Goal: Consume media (video, audio): Consume media (video, audio)

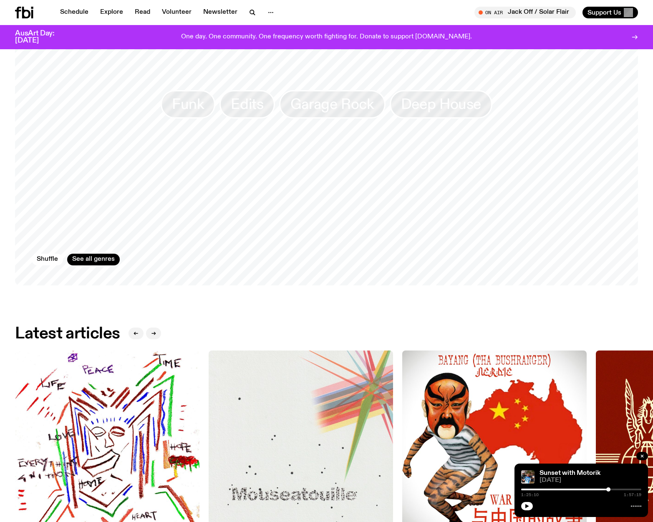
scroll to position [821, 0]
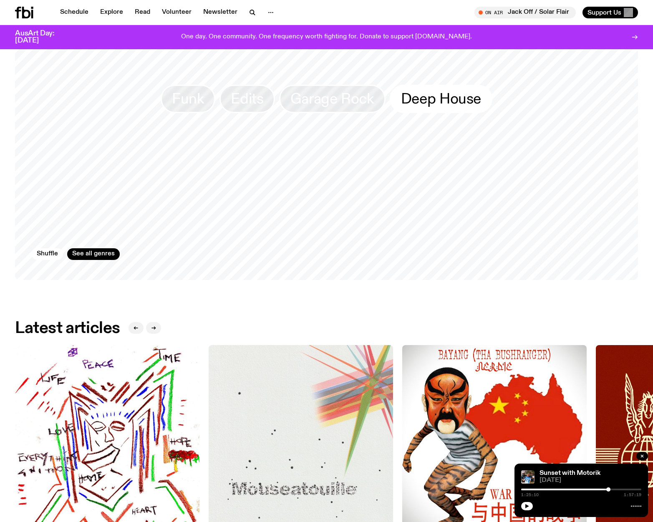
click at [424, 97] on span "Deep House" at bounding box center [441, 99] width 80 height 16
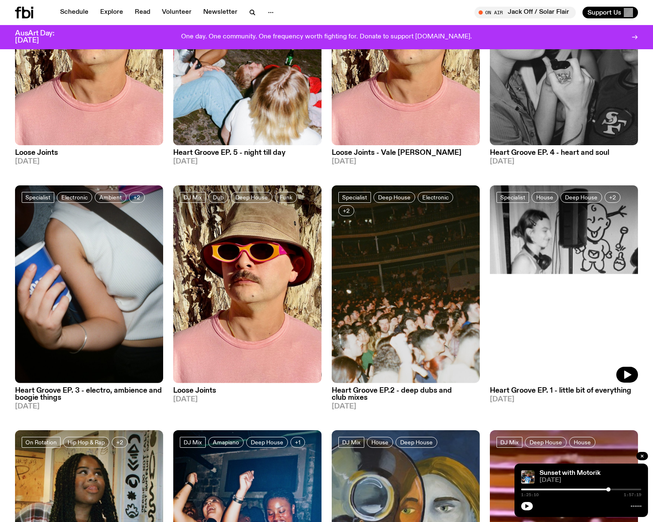
scroll to position [433, 0]
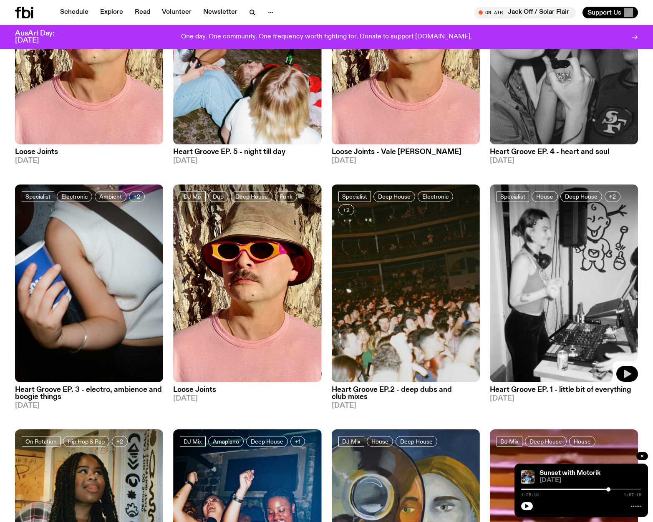
click at [626, 379] on button "button" at bounding box center [627, 374] width 22 height 16
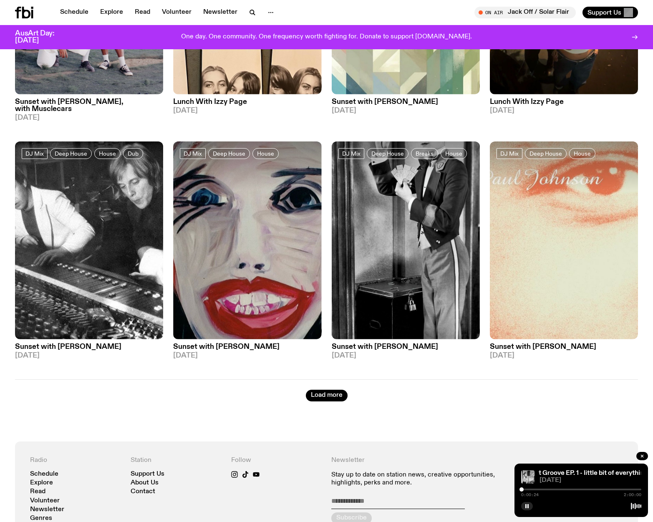
scroll to position [1212, 0]
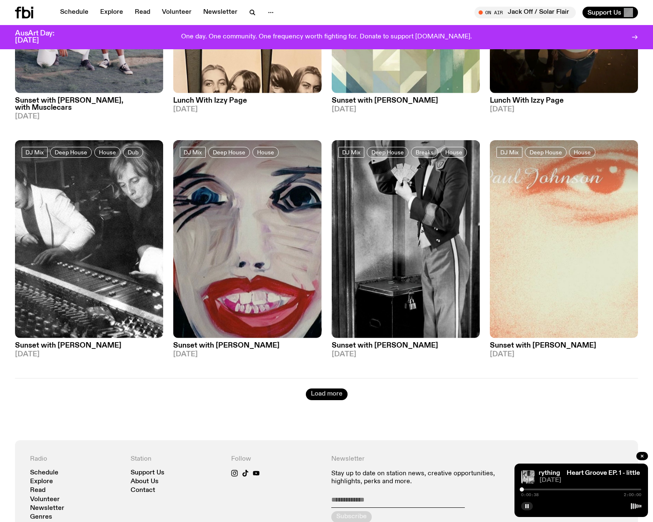
click at [328, 389] on button "Load more" at bounding box center [327, 394] width 42 height 12
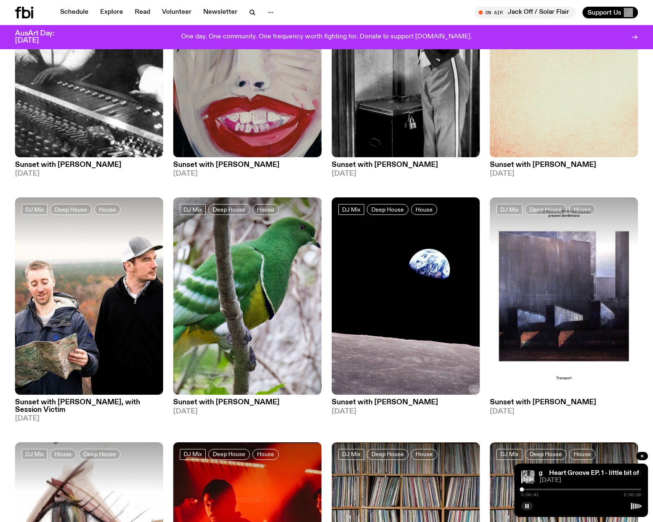
scroll to position [1396, 0]
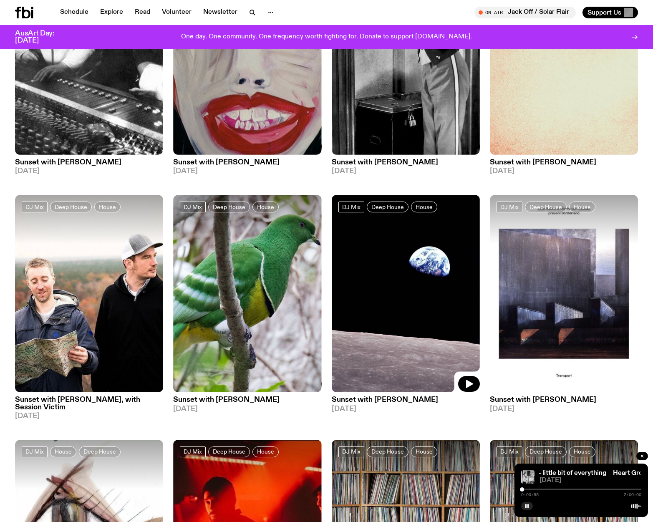
click at [379, 310] on img at bounding box center [406, 294] width 148 height 198
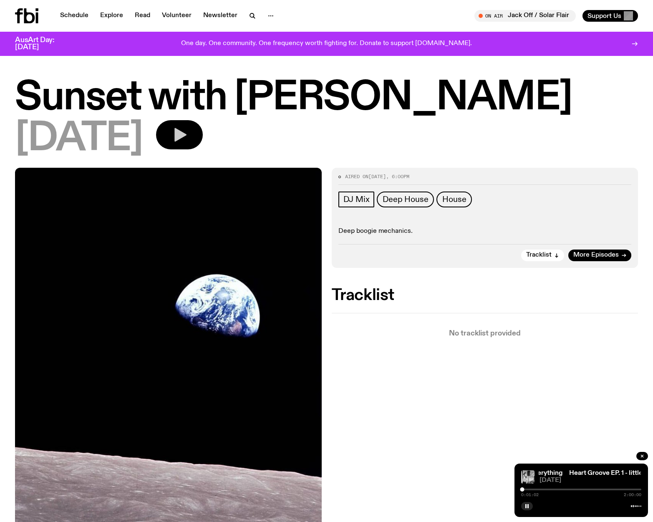
click at [203, 136] on button "button" at bounding box center [179, 134] width 47 height 29
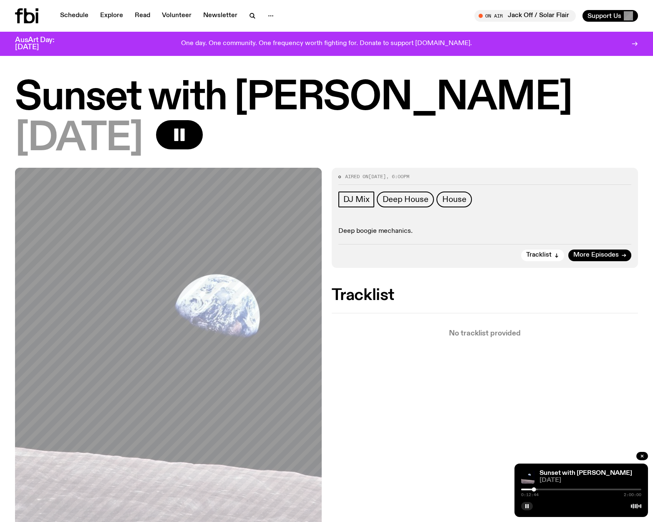
click at [528, 489] on div at bounding box center [474, 490] width 120 height 2
click at [188, 137] on icon "button" at bounding box center [179, 134] width 17 height 17
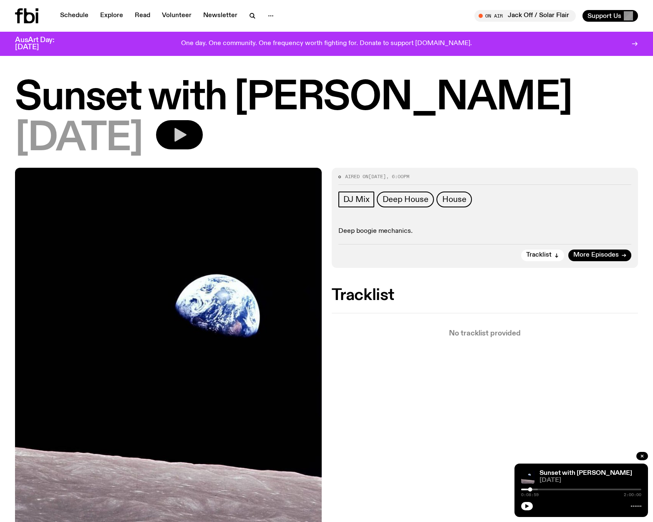
click at [156, 120] on button "button" at bounding box center [179, 134] width 47 height 29
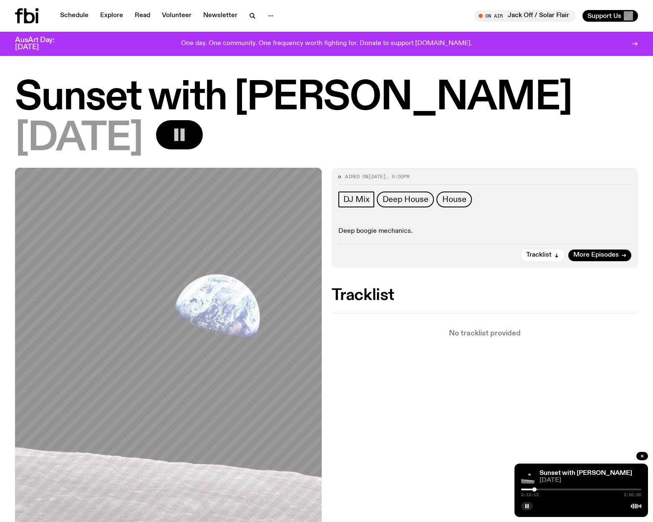
click at [548, 489] on div at bounding box center [581, 490] width 120 height 2
click at [578, 487] on div "0:26:42 2:00:00" at bounding box center [581, 492] width 120 height 10
click at [577, 489] on div at bounding box center [581, 490] width 120 height 2
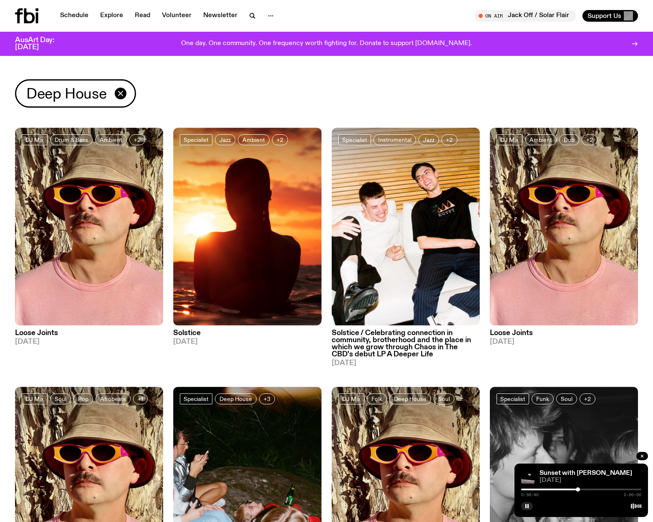
click at [34, 17] on icon at bounding box center [29, 15] width 11 height 15
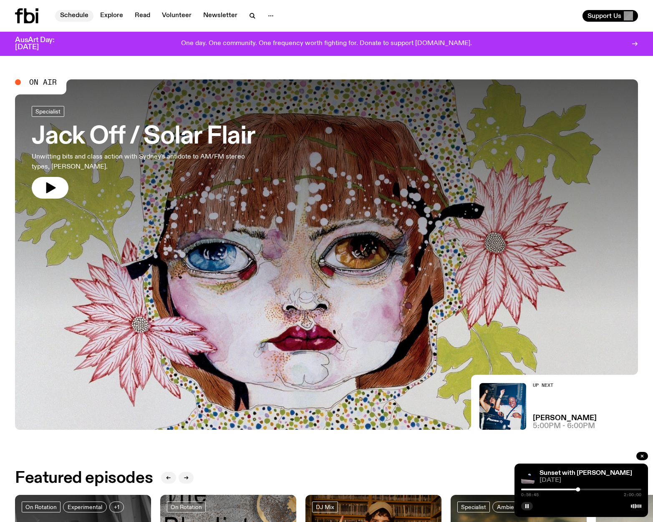
click at [74, 13] on link "Schedule" at bounding box center [74, 16] width 38 height 12
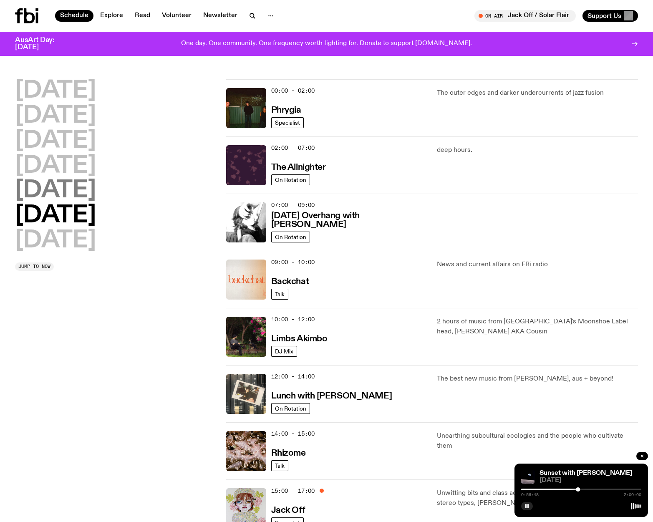
click at [64, 194] on h2 "[DATE]" at bounding box center [55, 190] width 81 height 23
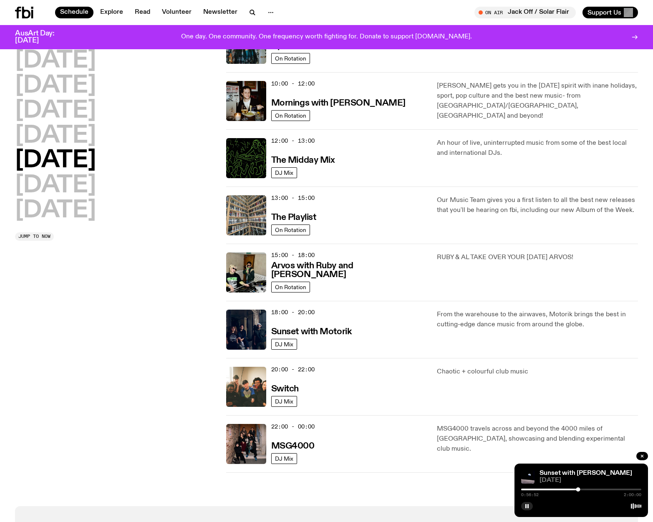
scroll to position [116, 0]
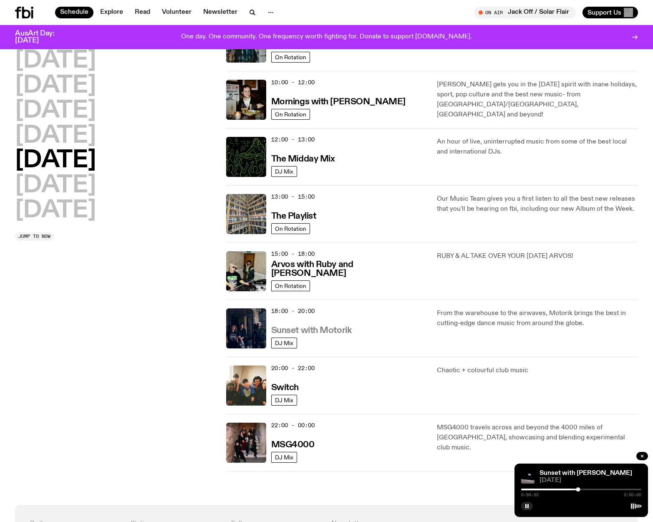
click at [337, 331] on h3 "Sunset with Motorik" at bounding box center [311, 330] width 81 height 9
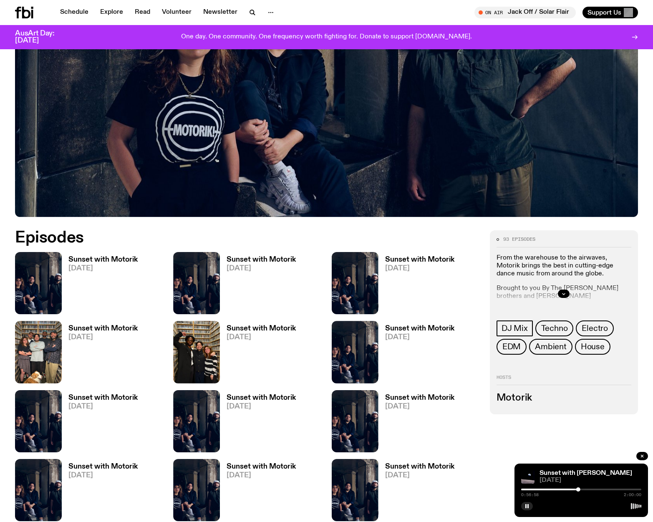
scroll to position [254, 0]
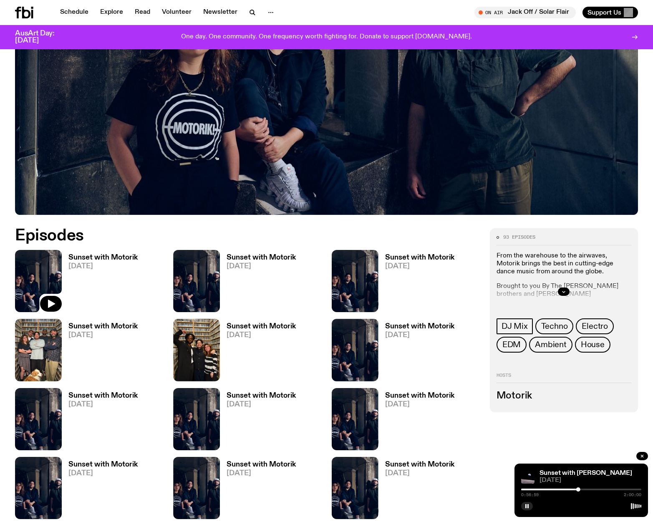
click at [59, 280] on img at bounding box center [38, 281] width 47 height 62
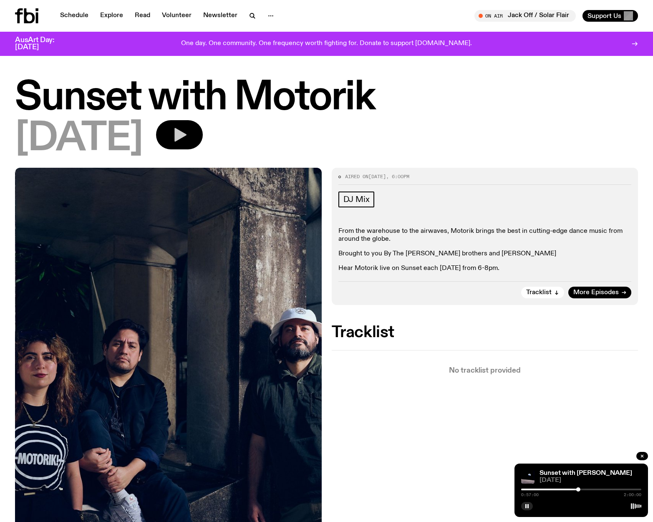
click at [188, 139] on icon "button" at bounding box center [179, 134] width 17 height 17
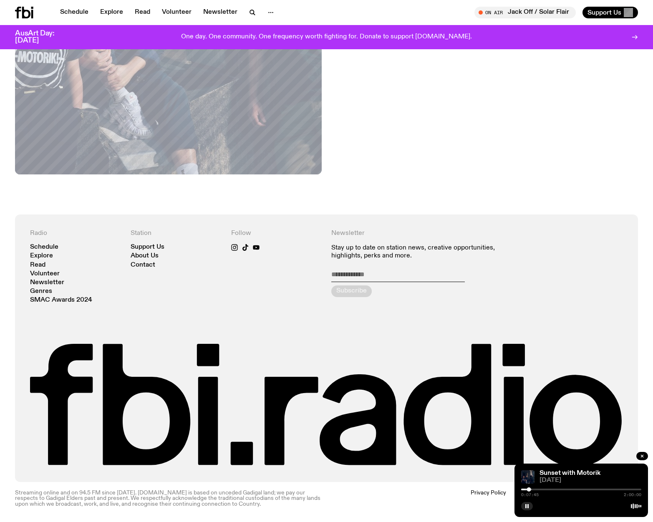
scroll to position [395, 0]
